Goal: Task Accomplishment & Management: Complete application form

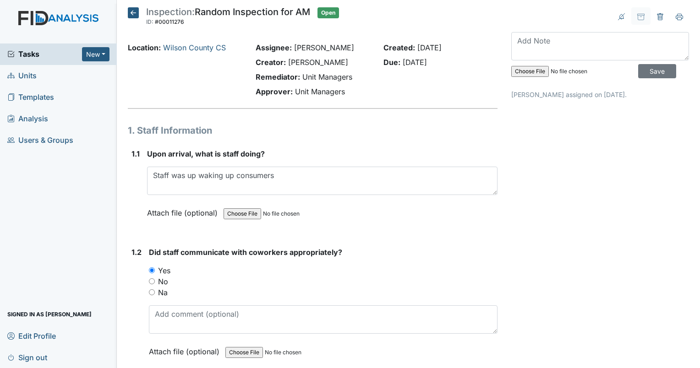
scroll to position [12315, 0]
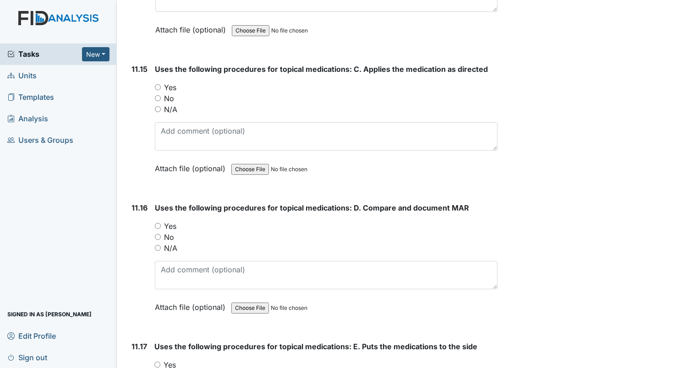
click at [158, 84] on input "Yes" at bounding box center [158, 87] width 6 height 6
radio input "true"
click at [156, 223] on input "Yes" at bounding box center [158, 226] width 6 height 6
radio input "true"
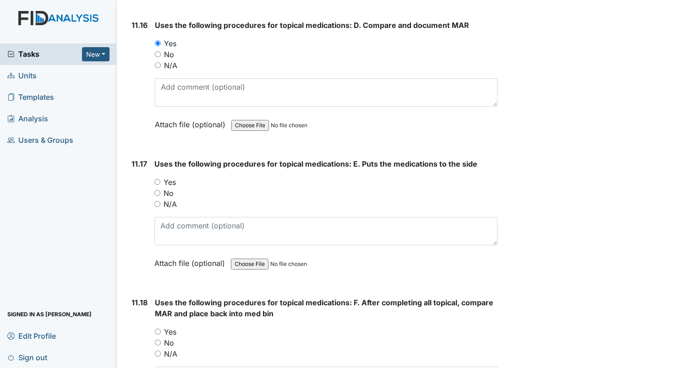
scroll to position [12498, 0]
click at [157, 179] on input "Yes" at bounding box center [157, 182] width 6 height 6
radio input "true"
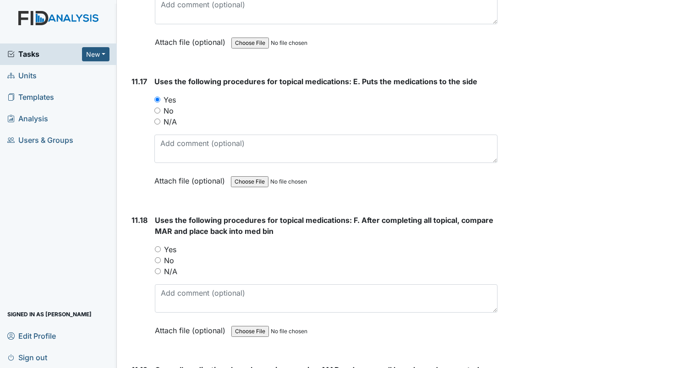
scroll to position [12635, 0]
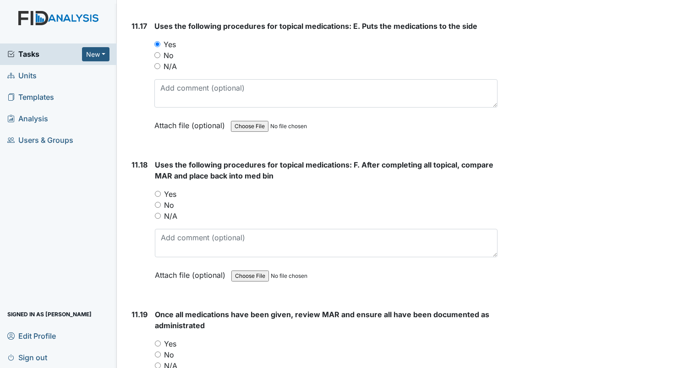
click at [157, 191] on input "Yes" at bounding box center [158, 194] width 6 height 6
radio input "true"
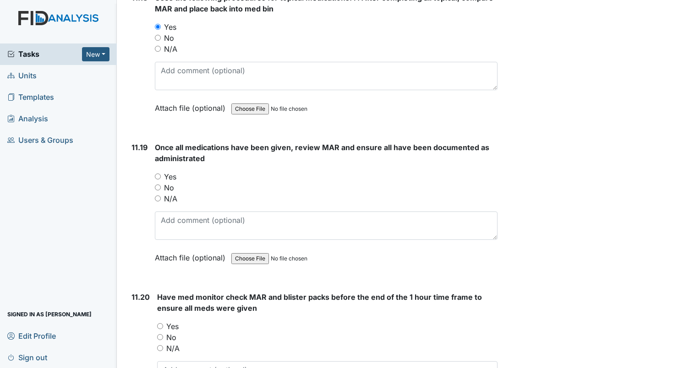
scroll to position [12819, 0]
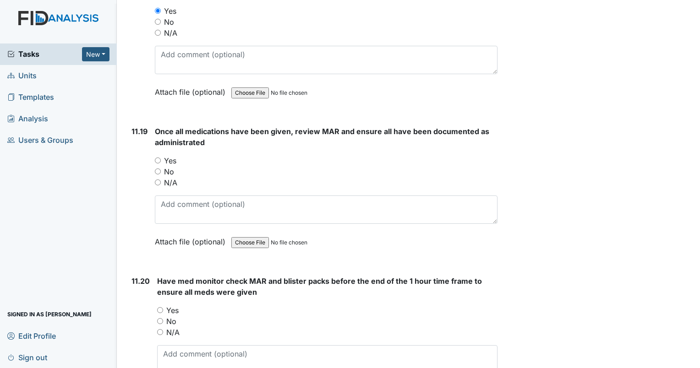
click at [156, 157] on input "Yes" at bounding box center [158, 160] width 6 height 6
radio input "true"
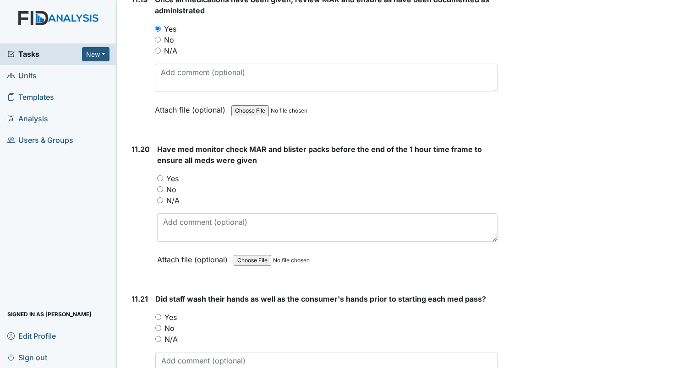
scroll to position [12956, 0]
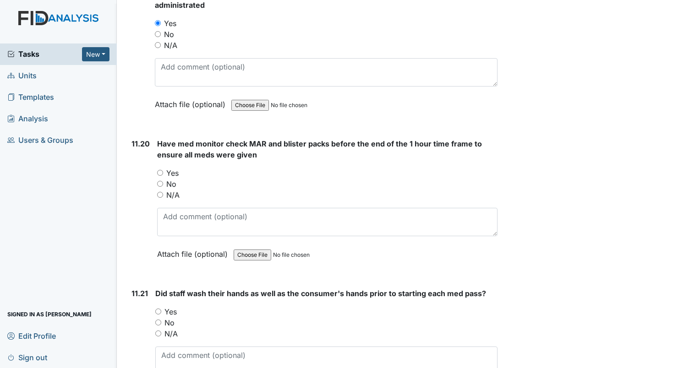
click at [161, 170] on input "Yes" at bounding box center [160, 173] width 6 height 6
radio input "true"
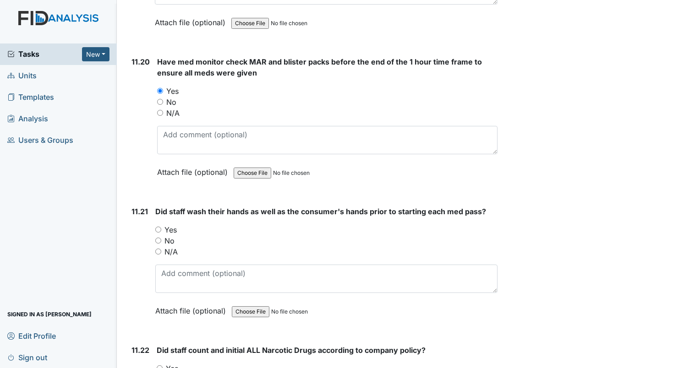
scroll to position [13047, 0]
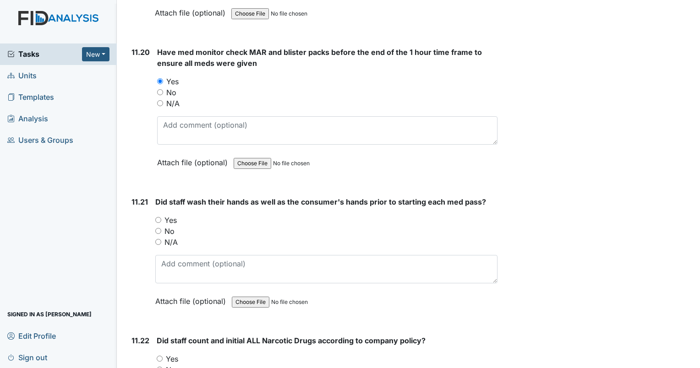
click at [159, 217] on input "Yes" at bounding box center [158, 220] width 6 height 6
radio input "true"
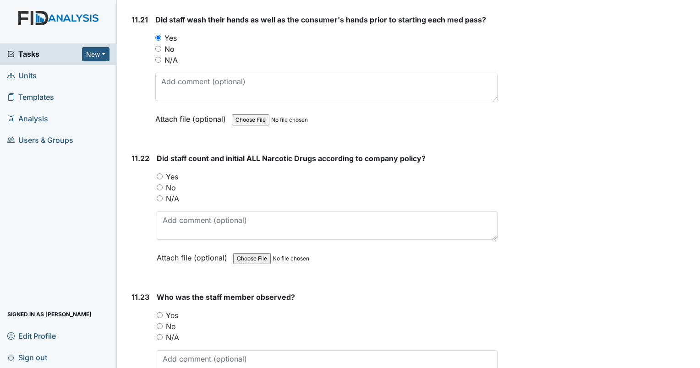
scroll to position [13231, 0]
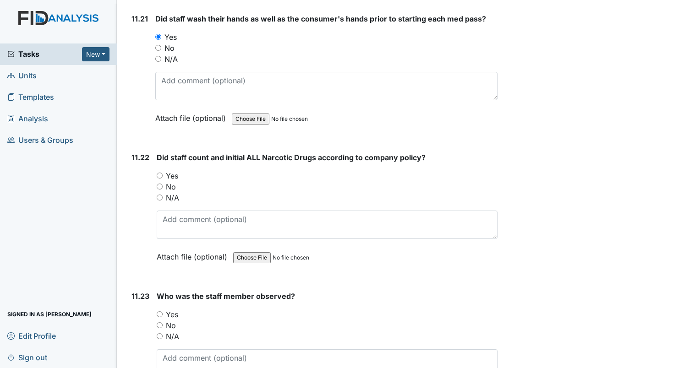
click at [160, 173] on input "Yes" at bounding box center [160, 176] width 6 height 6
radio input "true"
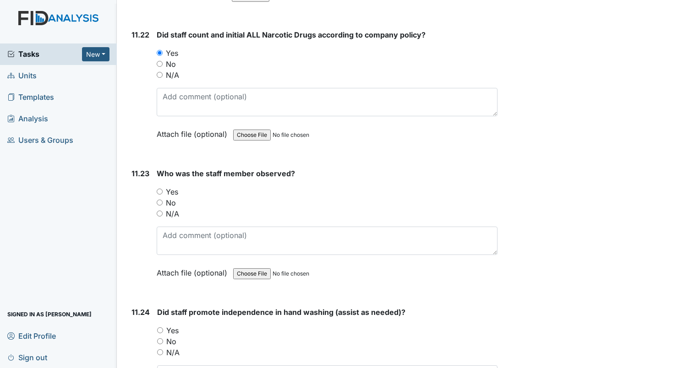
scroll to position [13368, 0]
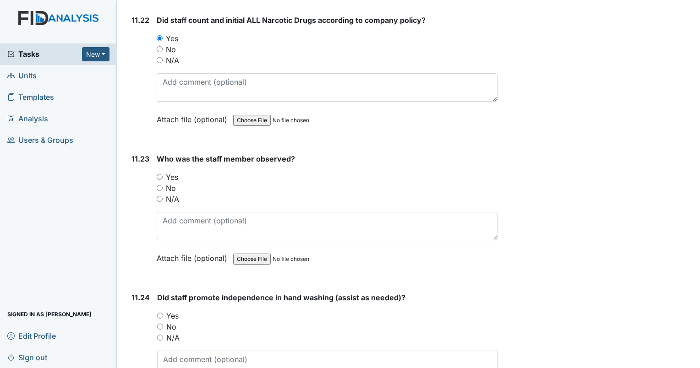
click at [160, 174] on input "Yes" at bounding box center [160, 177] width 6 height 6
radio input "true"
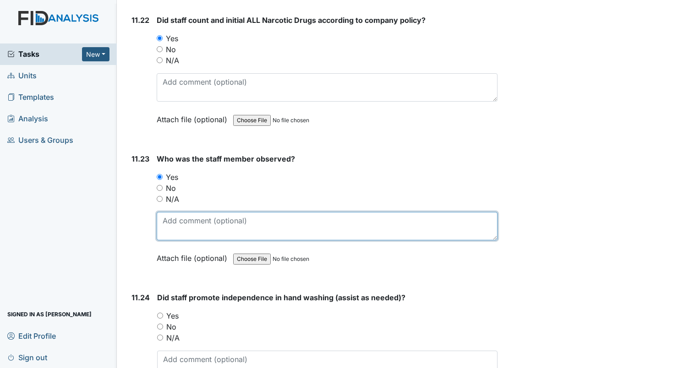
drag, startPoint x: 184, startPoint y: 182, endPoint x: 71, endPoint y: 170, distance: 113.2
click at [185, 212] on textarea at bounding box center [327, 226] width 341 height 28
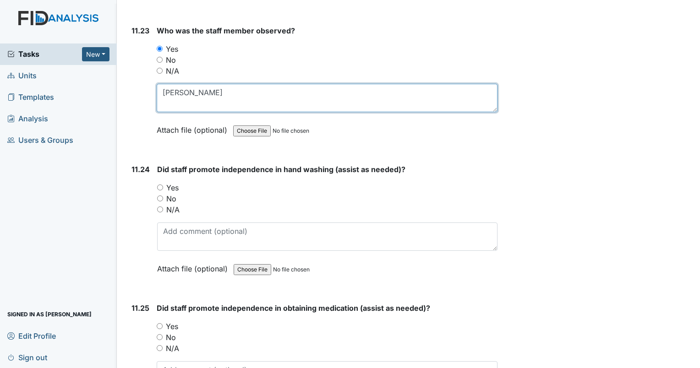
scroll to position [13505, 0]
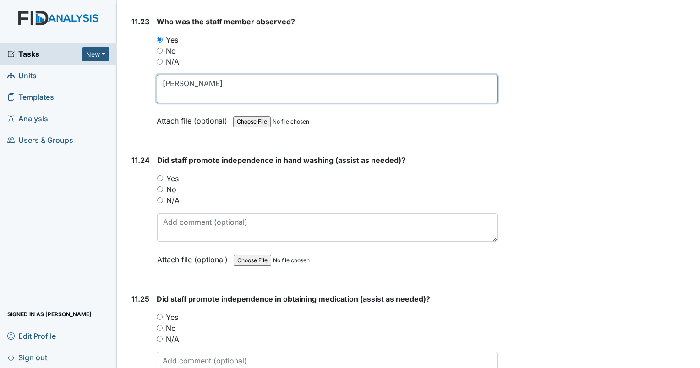
type textarea "[PERSON_NAME]"
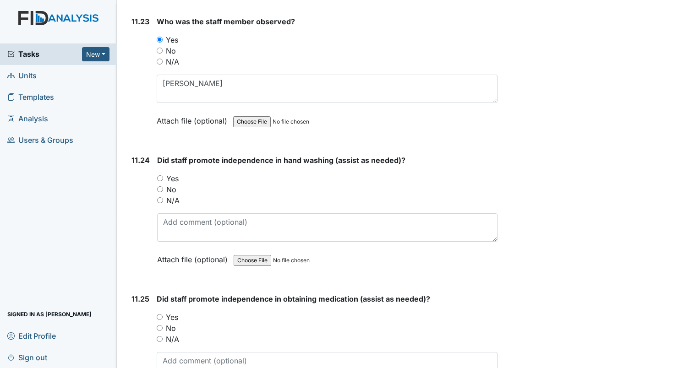
click at [156, 155] on div "11.24 Did staff promote independence in hand washing (assist as needed)? You mu…" at bounding box center [312, 217] width 369 height 124
click at [163, 175] on input "Yes" at bounding box center [160, 178] width 6 height 6
radio input "true"
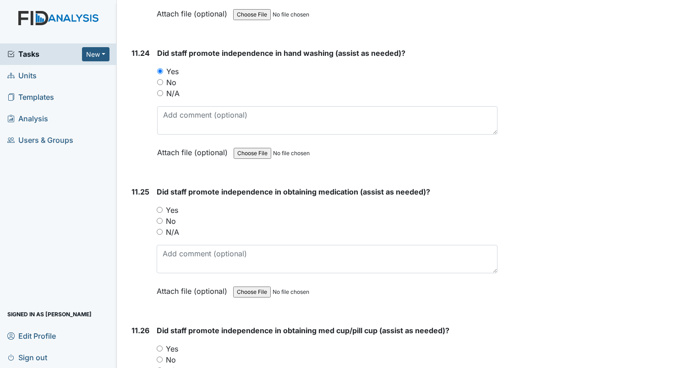
scroll to position [13643, 0]
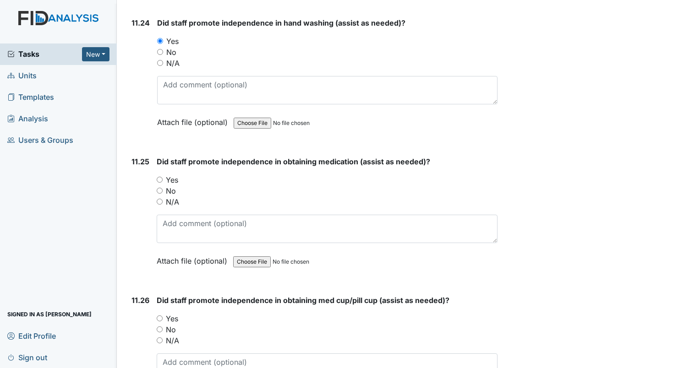
click at [159, 177] on input "Yes" at bounding box center [160, 180] width 6 height 6
radio input "true"
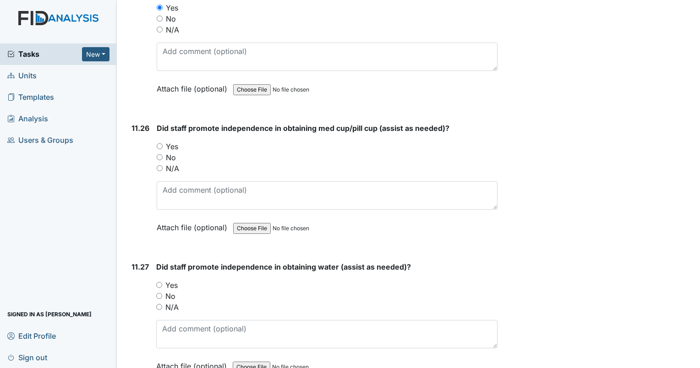
scroll to position [13826, 0]
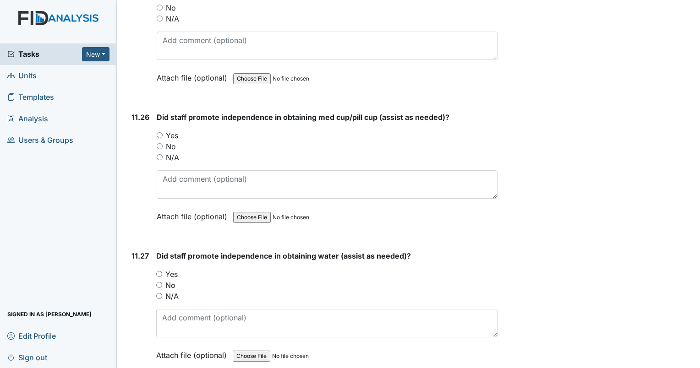
click at [157, 132] on input "Yes" at bounding box center [160, 135] width 6 height 6
radio input "true"
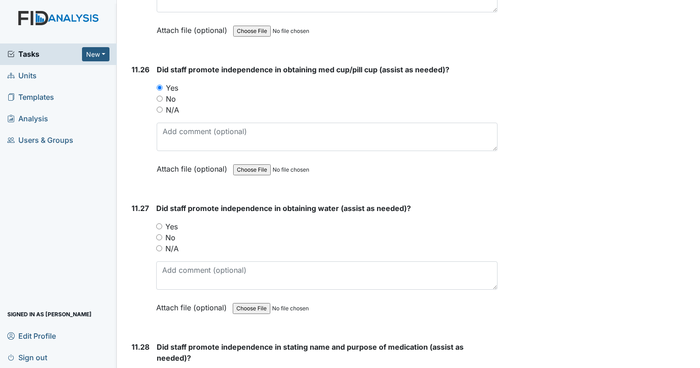
scroll to position [14009, 0]
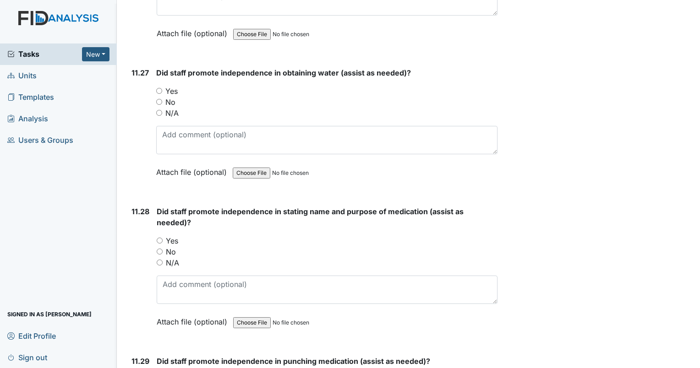
click at [159, 88] on input "Yes" at bounding box center [159, 91] width 6 height 6
radio input "true"
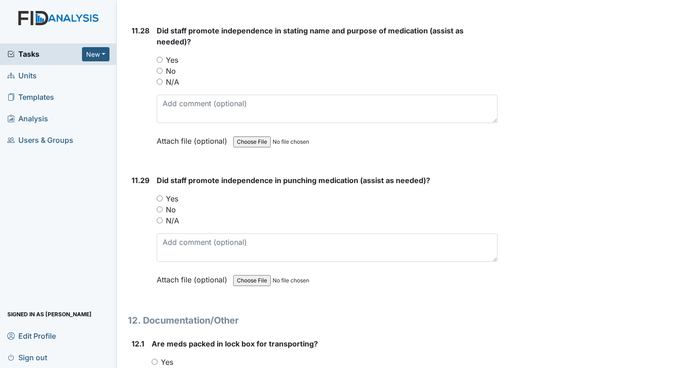
scroll to position [14055, 0]
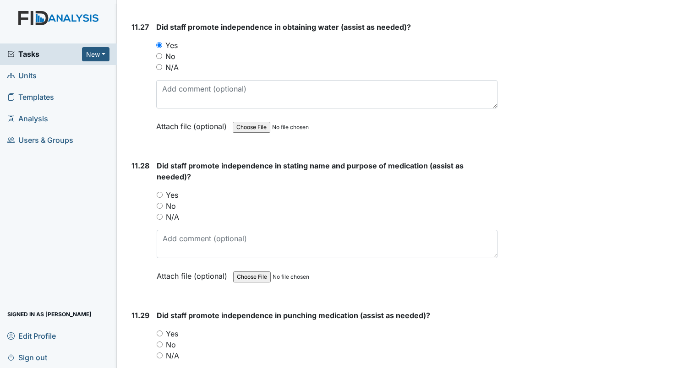
click at [158, 192] on input "Yes" at bounding box center [160, 195] width 6 height 6
radio input "true"
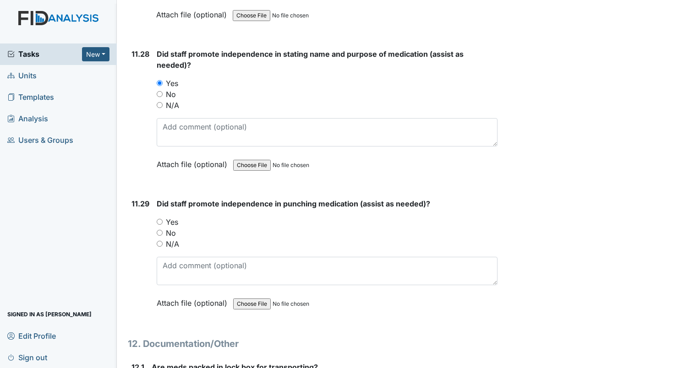
scroll to position [14192, 0]
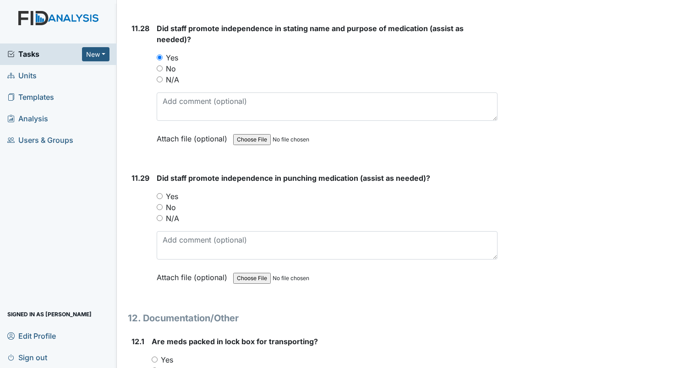
click at [157, 193] on input "Yes" at bounding box center [160, 196] width 6 height 6
radio input "true"
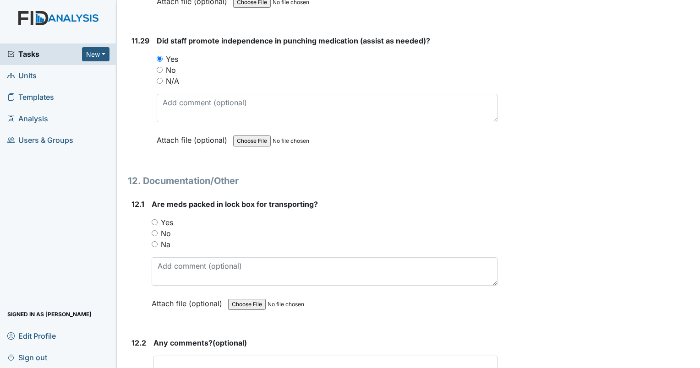
scroll to position [14375, 0]
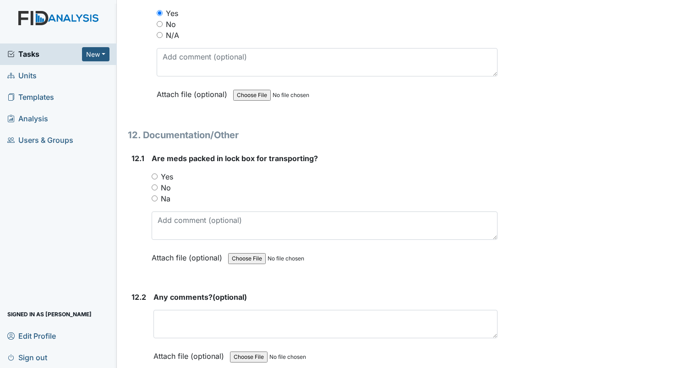
click at [153, 174] on input "Yes" at bounding box center [155, 177] width 6 height 6
radio input "true"
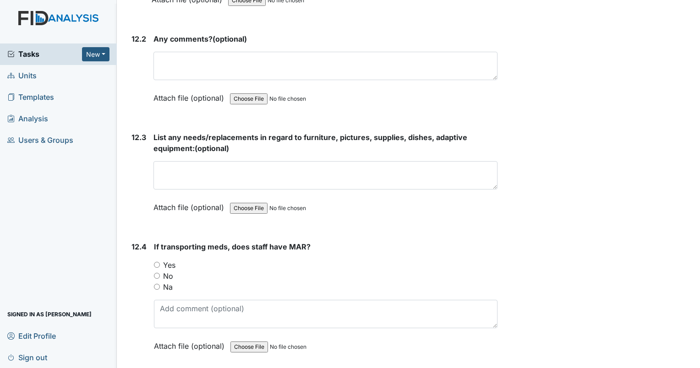
scroll to position [14650, 0]
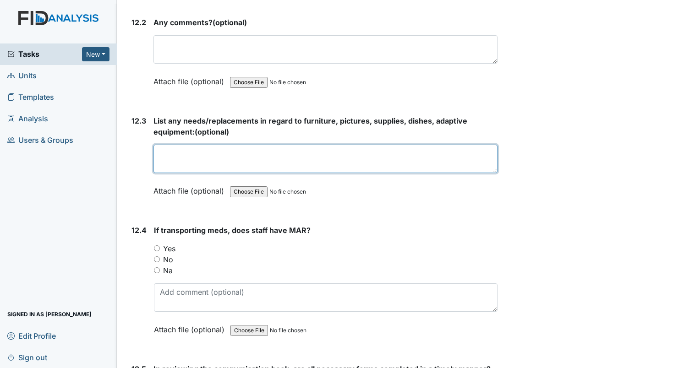
click at [162, 145] on textarea at bounding box center [325, 159] width 344 height 28
type textarea "n/a"
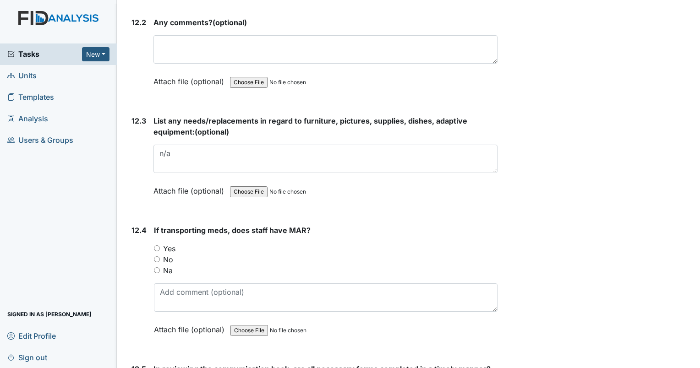
click at [157, 245] on input "Yes" at bounding box center [157, 248] width 6 height 6
radio input "true"
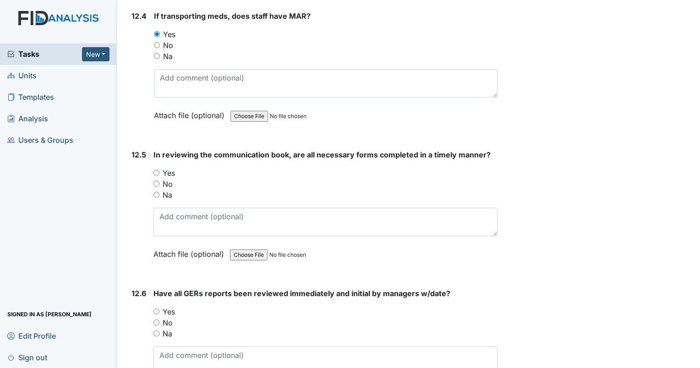
scroll to position [14879, 0]
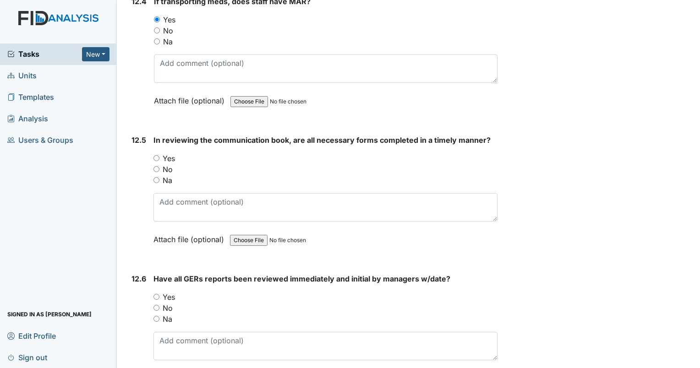
drag, startPoint x: 156, startPoint y: 108, endPoint x: 205, endPoint y: 112, distance: 49.1
click at [158, 155] on input "Yes" at bounding box center [156, 158] width 6 height 6
radio input "true"
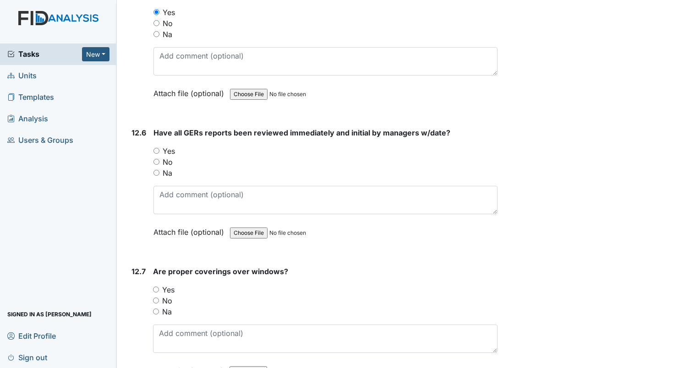
scroll to position [15062, 0]
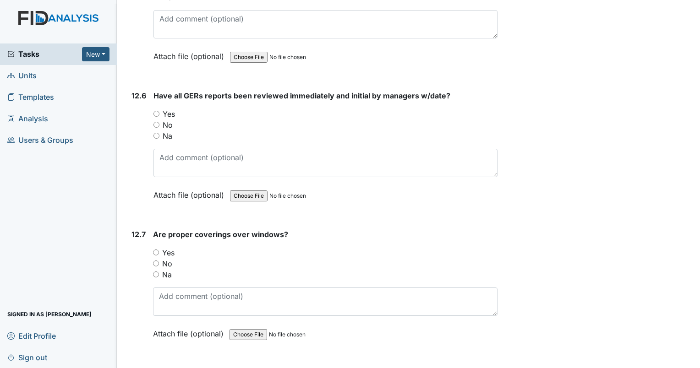
click at [156, 111] on input "Yes" at bounding box center [156, 114] width 6 height 6
radio input "true"
click at [155, 133] on input "Na" at bounding box center [156, 136] width 6 height 6
radio input "true"
click at [156, 250] on input "Yes" at bounding box center [156, 253] width 6 height 6
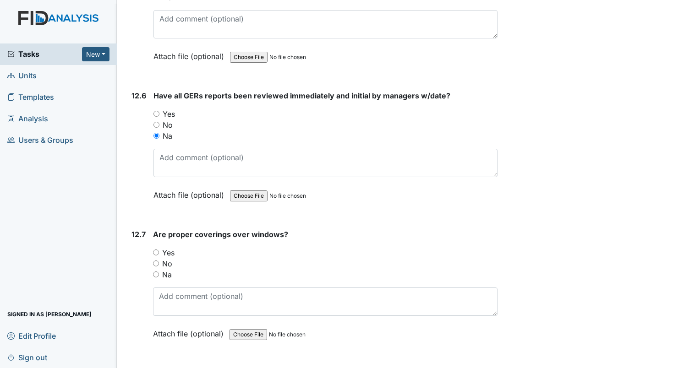
radio input "true"
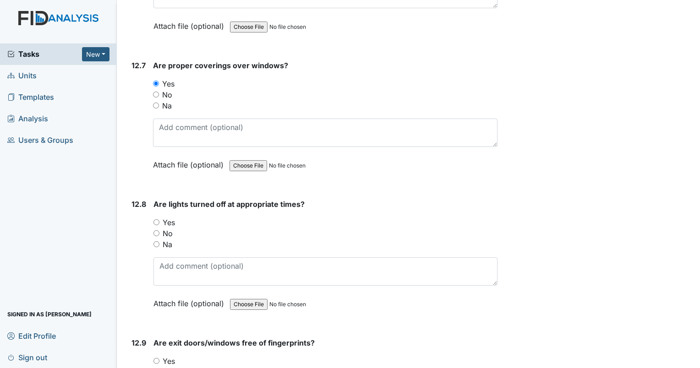
scroll to position [15245, 0]
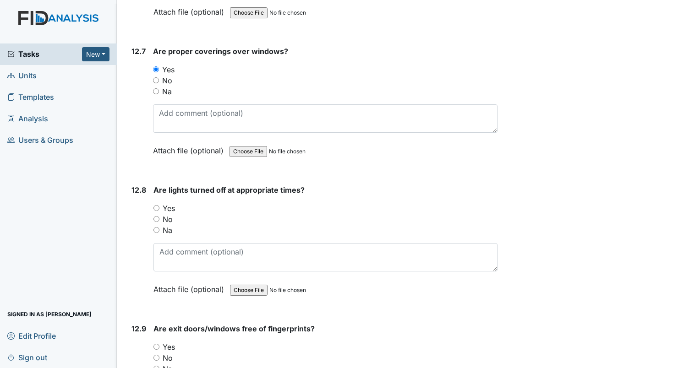
click at [157, 205] on input "Yes" at bounding box center [156, 208] width 6 height 6
radio input "true"
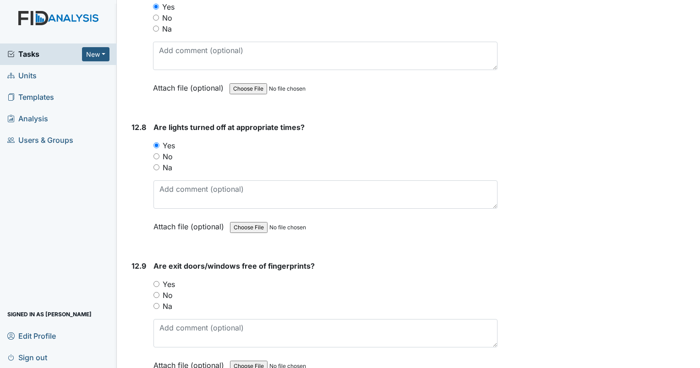
scroll to position [15428, 0]
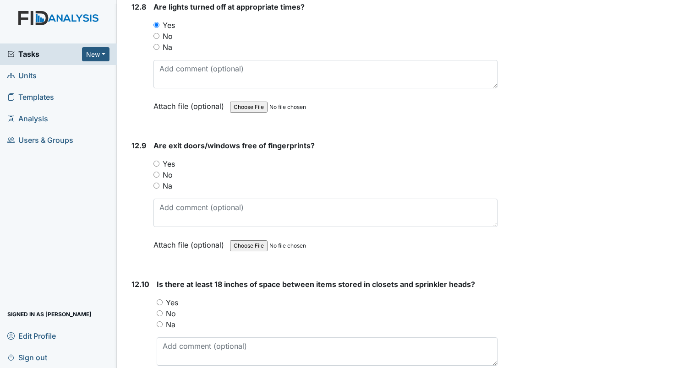
click at [156, 161] on input "Yes" at bounding box center [156, 164] width 6 height 6
radio input "true"
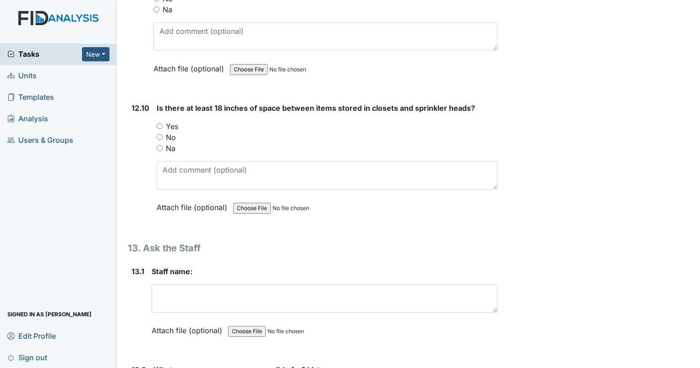
scroll to position [15611, 0]
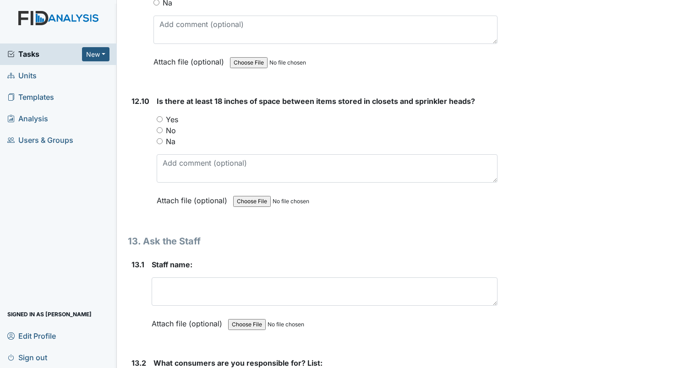
click at [160, 138] on input "Na" at bounding box center [160, 141] width 6 height 6
radio input "true"
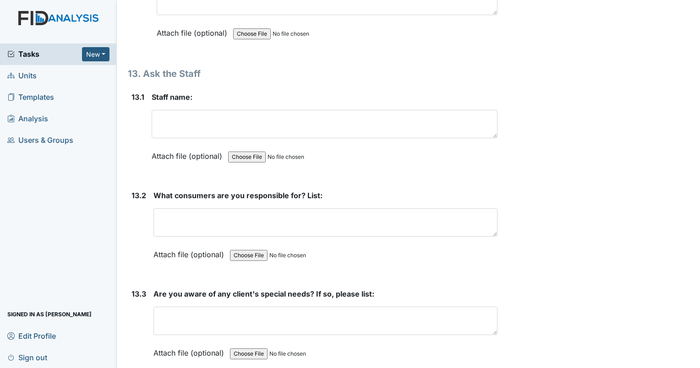
scroll to position [15794, 0]
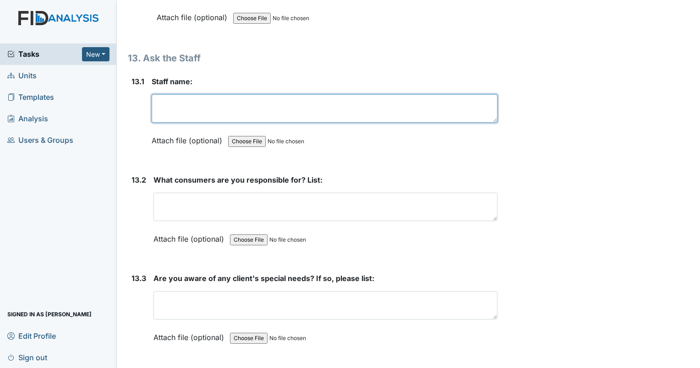
click at [175, 94] on textarea at bounding box center [325, 108] width 346 height 28
type textarea "[PERSON_NAME]"
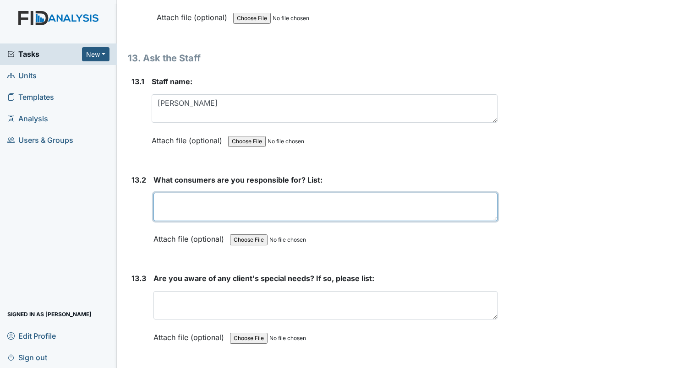
click at [199, 193] on textarea at bounding box center [325, 207] width 344 height 28
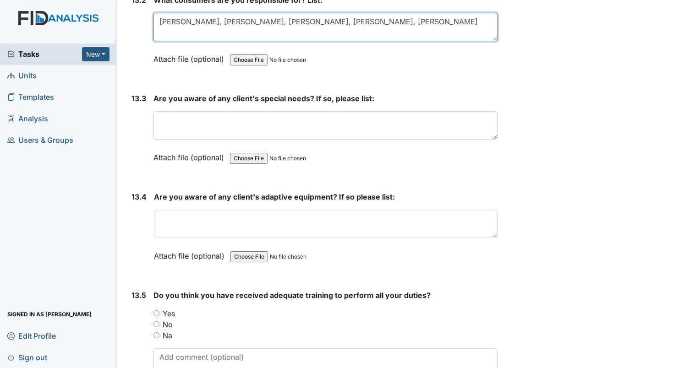
scroll to position [15977, 0]
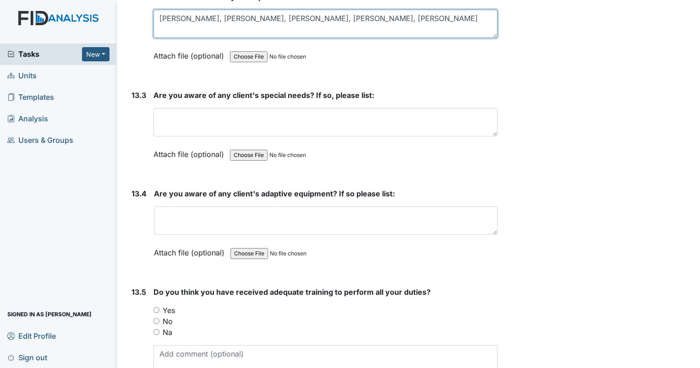
type textarea "[PERSON_NAME], [PERSON_NAME], [PERSON_NAME], [PERSON_NAME], [PERSON_NAME]"
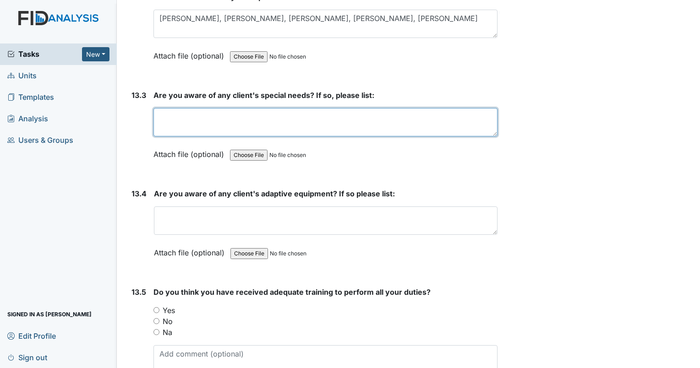
click at [198, 108] on textarea at bounding box center [325, 122] width 344 height 28
type textarea "none"
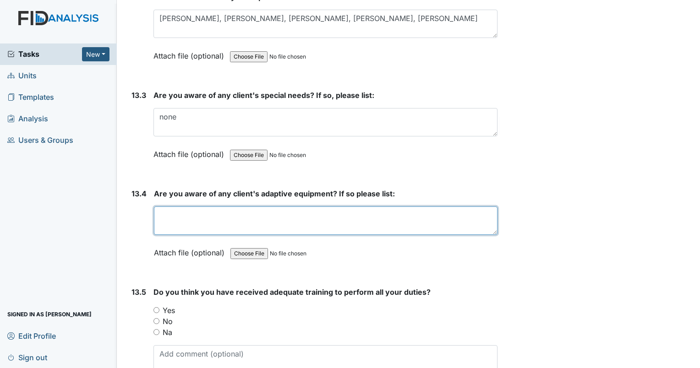
click at [173, 206] on textarea at bounding box center [325, 220] width 343 height 28
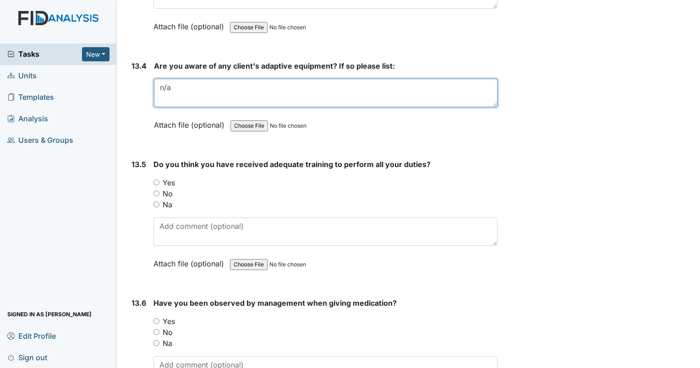
scroll to position [16115, 0]
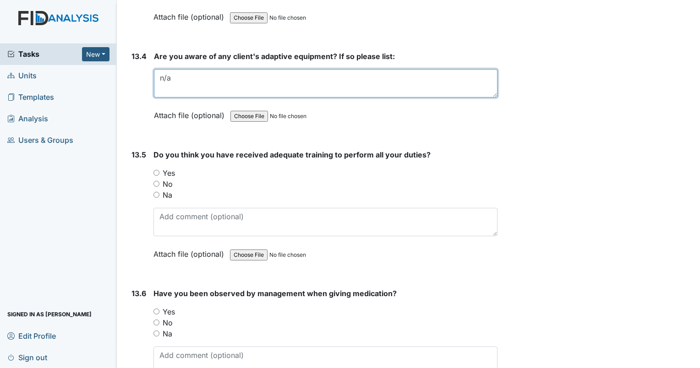
type textarea "n/a"
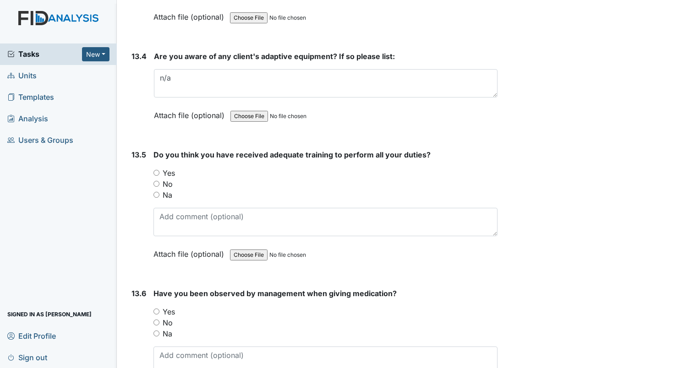
click at [155, 170] on input "Yes" at bounding box center [156, 173] width 6 height 6
radio input "true"
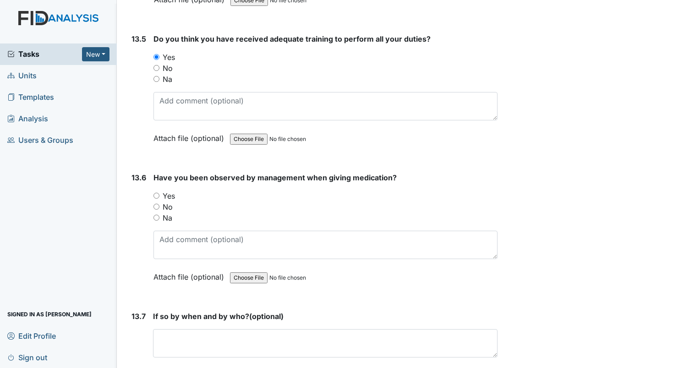
scroll to position [16252, 0]
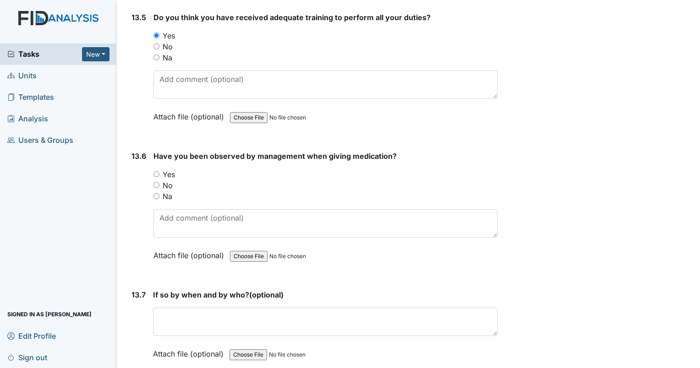
click at [157, 171] on input "Yes" at bounding box center [156, 174] width 6 height 6
radio input "true"
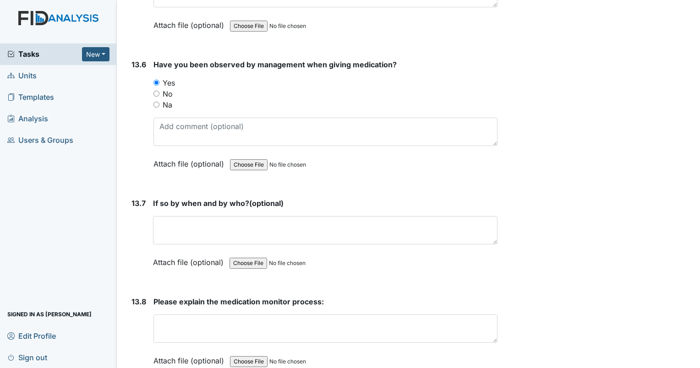
scroll to position [16389, 0]
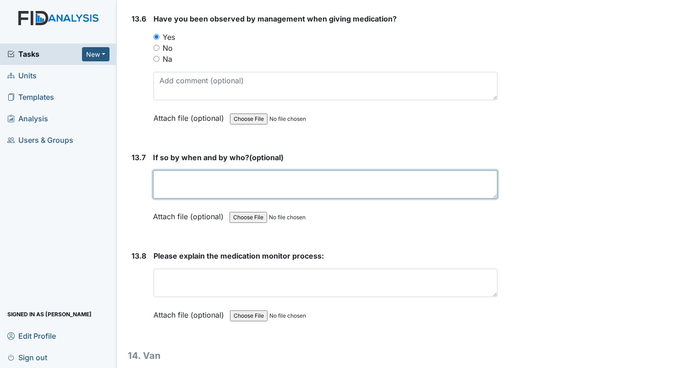
click at [210, 170] on textarea at bounding box center [325, 184] width 344 height 28
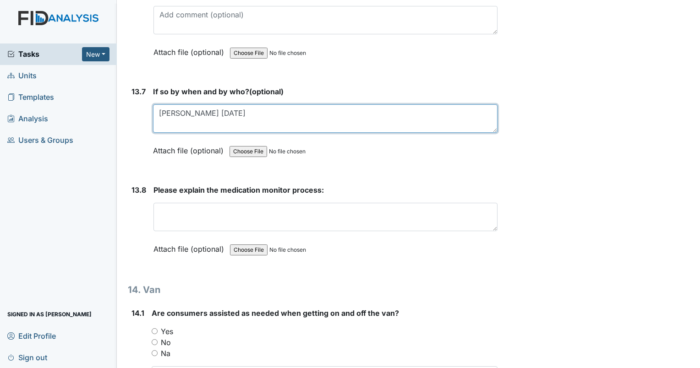
scroll to position [16481, 0]
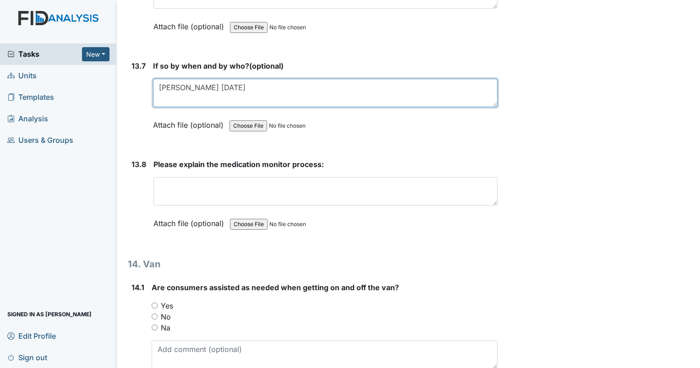
type textarea "[PERSON_NAME] [DATE]"
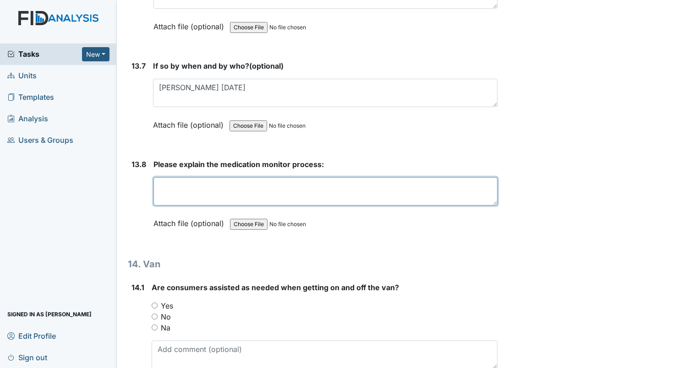
click at [175, 177] on textarea at bounding box center [325, 191] width 344 height 28
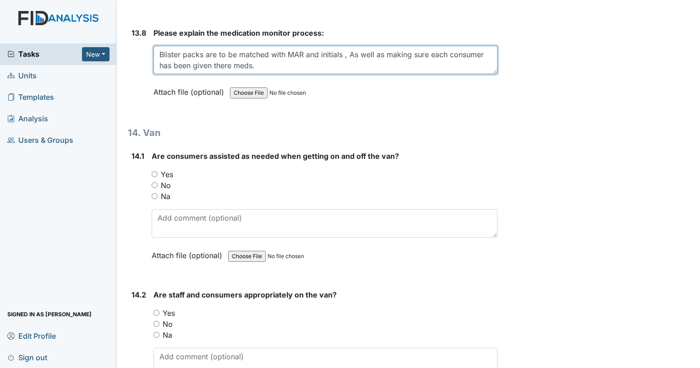
scroll to position [16618, 0]
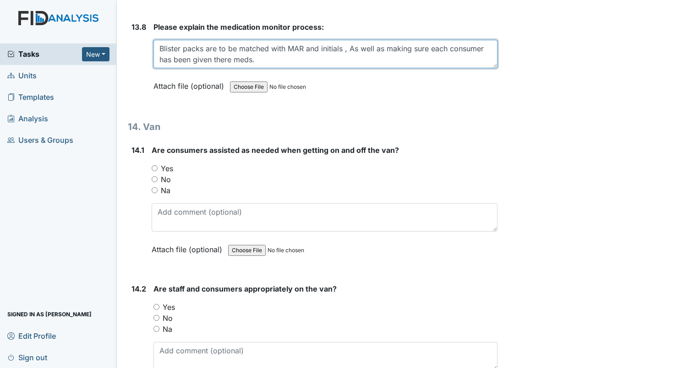
type textarea "Blister packs are to be matched with MAR and initials , As well as making sure …"
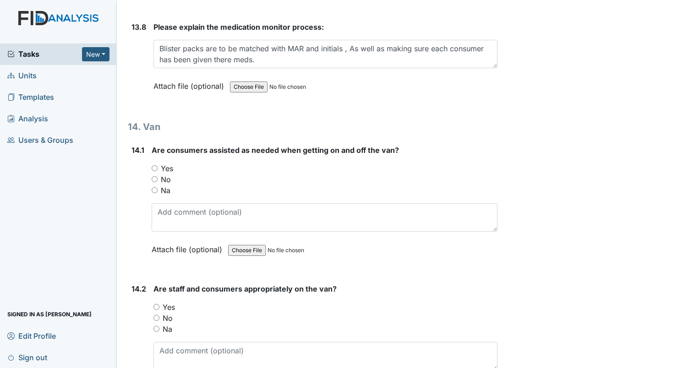
click at [156, 165] on input "Yes" at bounding box center [155, 168] width 6 height 6
radio input "true"
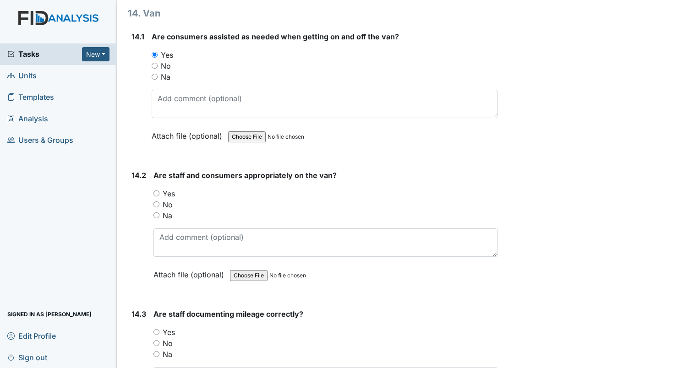
scroll to position [16756, 0]
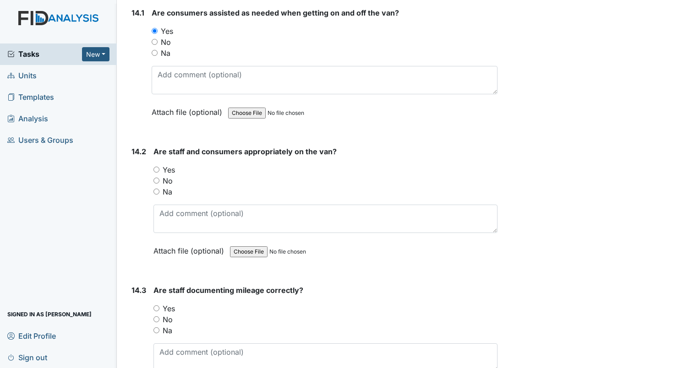
click at [154, 167] on input "Yes" at bounding box center [156, 170] width 6 height 6
radio input "true"
click at [156, 305] on input "Yes" at bounding box center [156, 308] width 6 height 6
radio input "true"
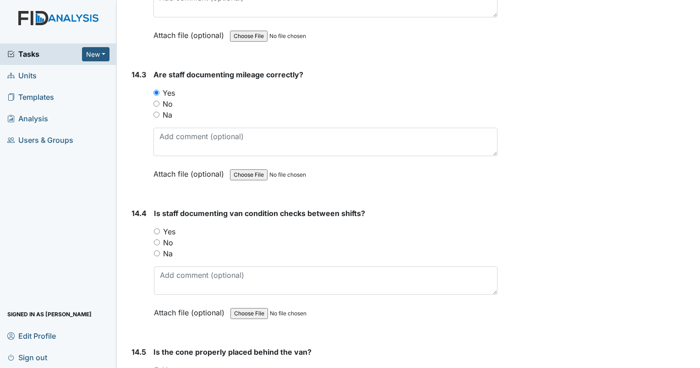
scroll to position [16985, 0]
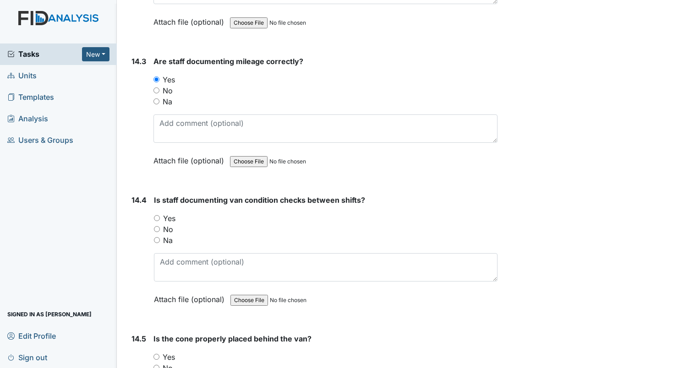
click at [156, 215] on input "Yes" at bounding box center [157, 218] width 6 height 6
radio input "true"
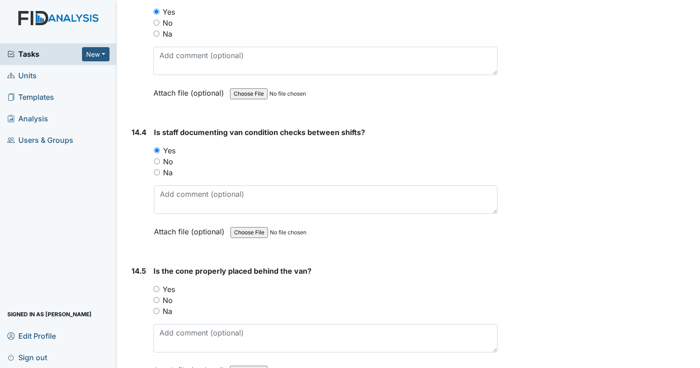
scroll to position [17076, 0]
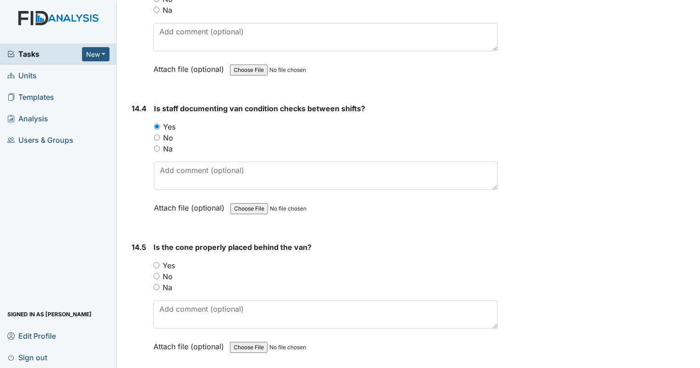
click at [155, 260] on div "Yes" at bounding box center [325, 265] width 344 height 11
click at [156, 262] on input "Yes" at bounding box center [156, 265] width 6 height 6
radio input "true"
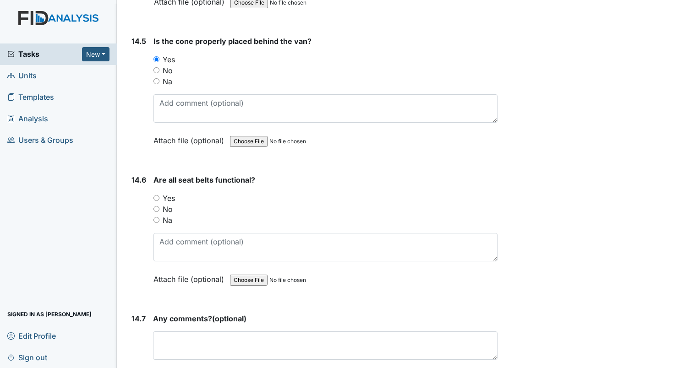
scroll to position [17291, 0]
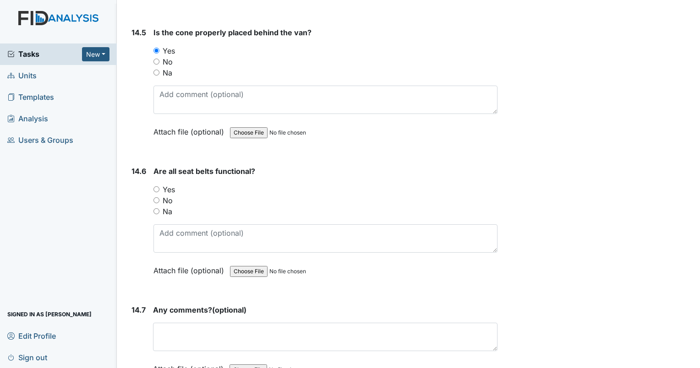
click at [156, 186] on input "Yes" at bounding box center [156, 189] width 6 height 6
radio input "true"
drag, startPoint x: 158, startPoint y: 352, endPoint x: 292, endPoint y: 326, distance: 136.7
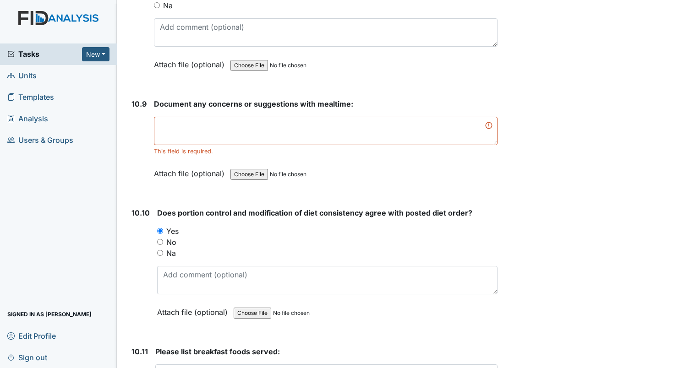
scroll to position [9103, 0]
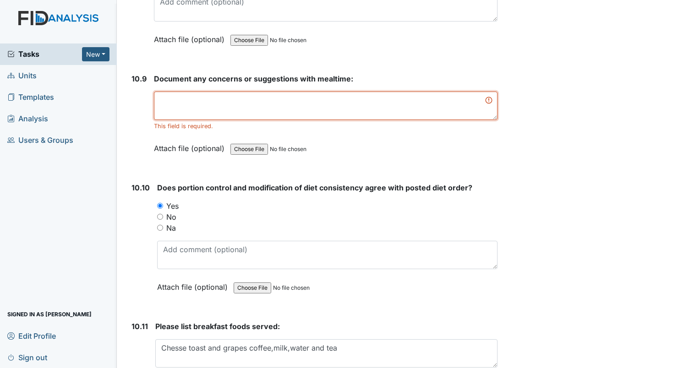
click at [198, 92] on textarea at bounding box center [325, 106] width 343 height 28
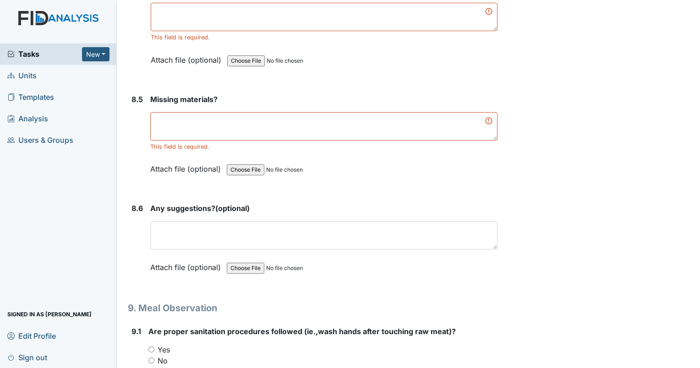
scroll to position [6677, 0]
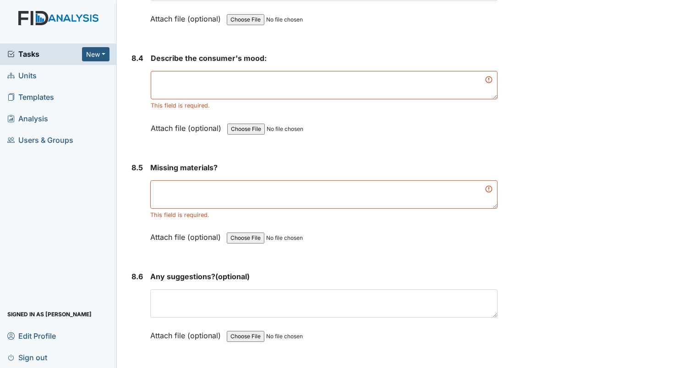
type textarea "none"
click at [164, 180] on textarea at bounding box center [323, 194] width 347 height 28
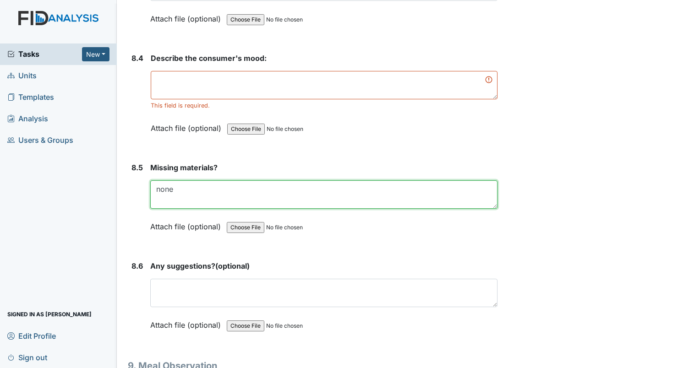
type textarea "none"
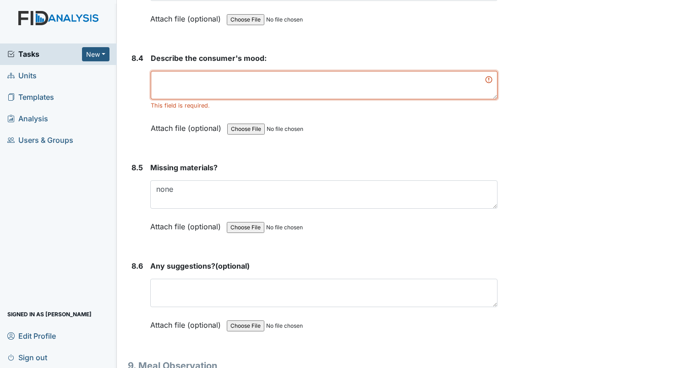
click at [178, 71] on textarea at bounding box center [324, 85] width 347 height 28
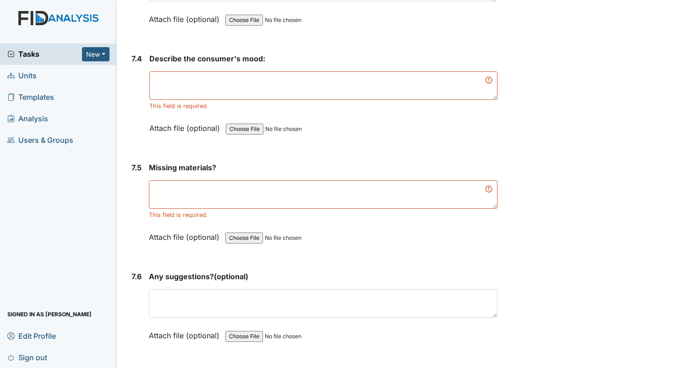
scroll to position [5853, 0]
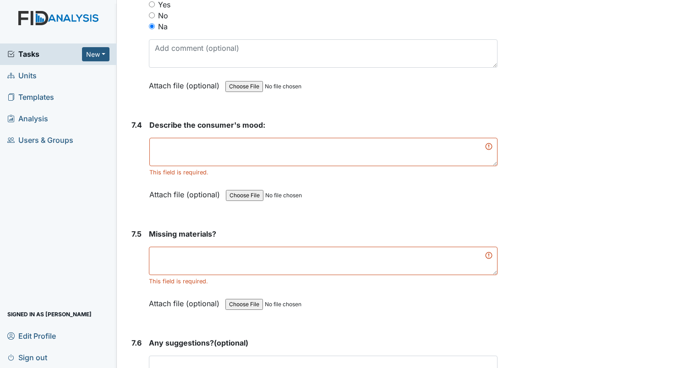
type textarea "all in a great mood"
click at [159, 247] on textarea at bounding box center [323, 261] width 348 height 28
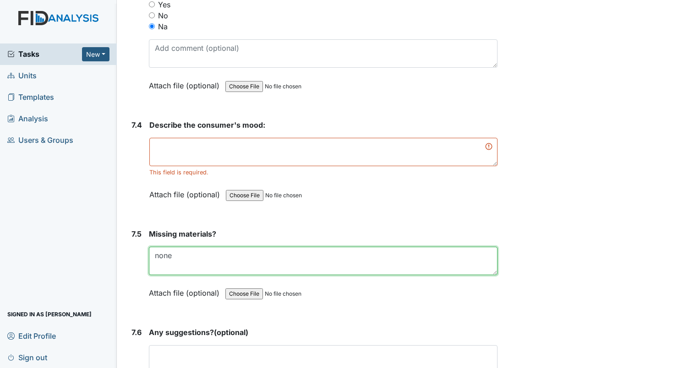
type textarea "none"
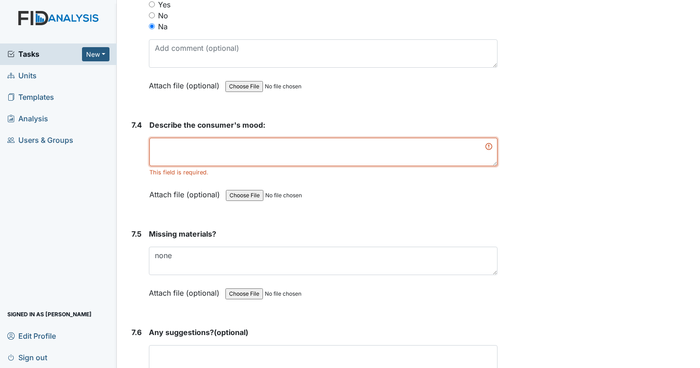
click at [204, 138] on textarea at bounding box center [323, 152] width 348 height 28
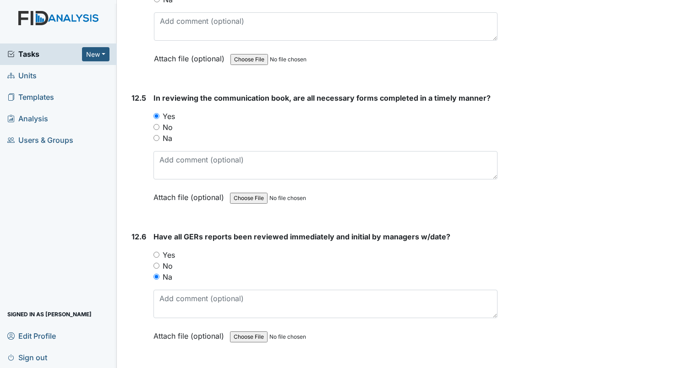
scroll to position [17291, 0]
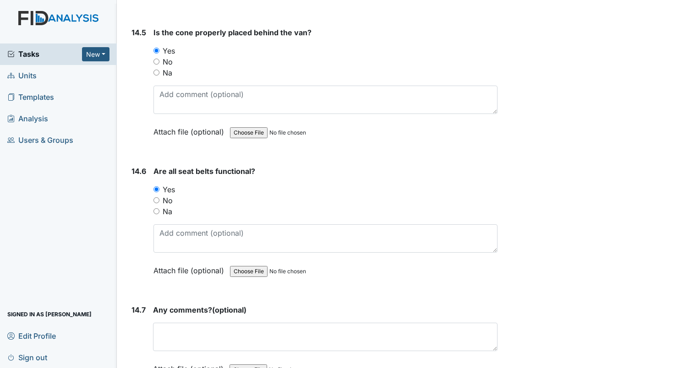
type textarea "All in a great mood"
